Goal: Task Accomplishment & Management: Use online tool/utility

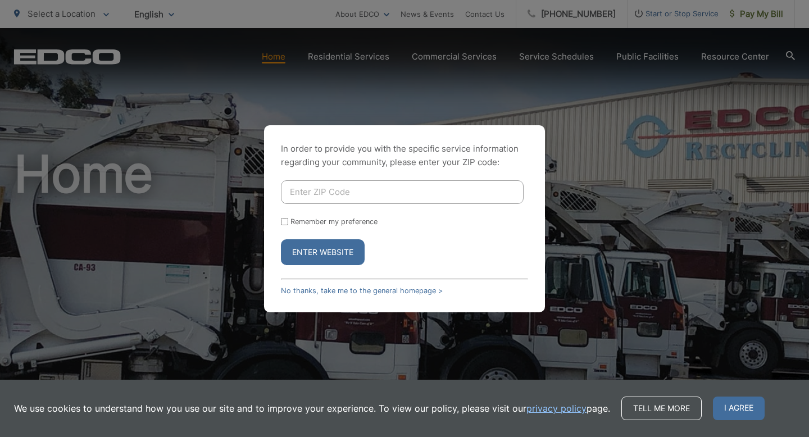
click at [401, 196] on input "Enter ZIP Code" at bounding box center [402, 192] width 243 height 24
type input "92078"
click at [346, 245] on button "Enter Website" at bounding box center [323, 252] width 84 height 26
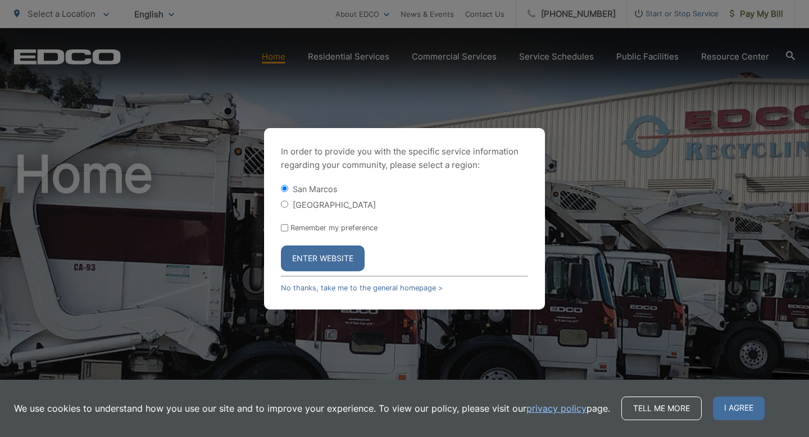
click at [326, 254] on button "Enter Website" at bounding box center [323, 258] width 84 height 26
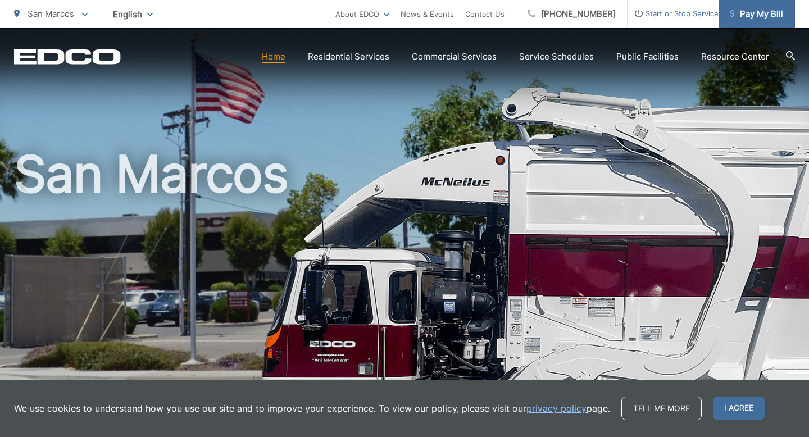
click at [745, 17] on span "Pay My Bill" at bounding box center [756, 13] width 53 height 13
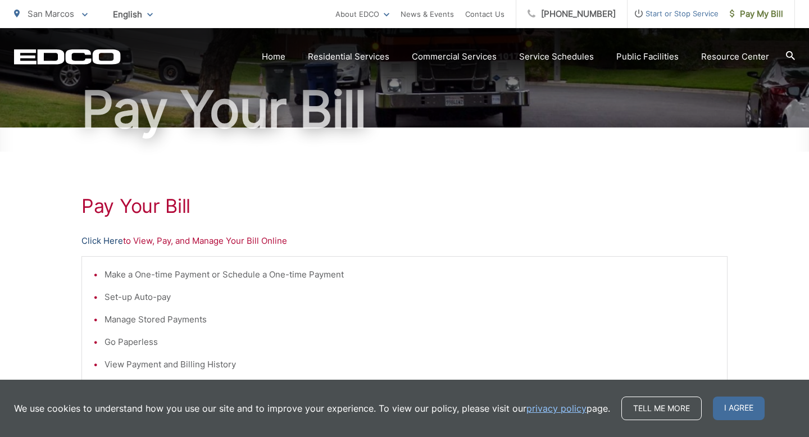
scroll to position [97, 0]
click at [112, 240] on link "Click Here" at bounding box center [102, 240] width 42 height 13
